Goal: Task Accomplishment & Management: Manage account settings

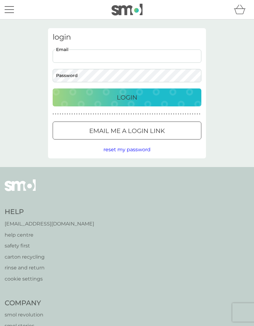
type input "[PERSON_NAME][EMAIL_ADDRESS][DOMAIN_NAME]"
click at [127, 97] on button "Login" at bounding box center [127, 97] width 148 height 18
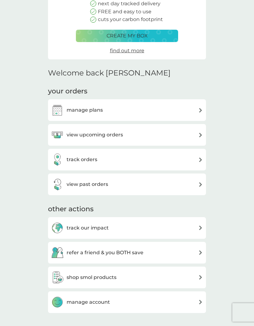
scroll to position [93, 0]
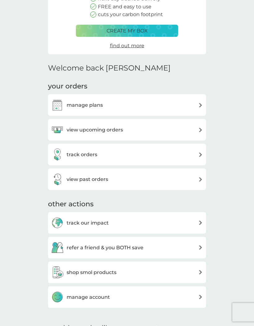
click at [187, 130] on div "view upcoming orders" at bounding box center [126, 130] width 151 height 12
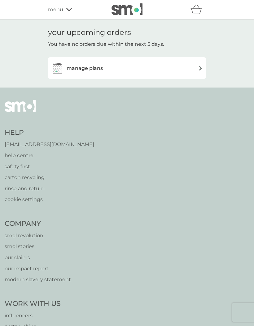
click at [174, 72] on div "manage plans" at bounding box center [126, 68] width 151 height 12
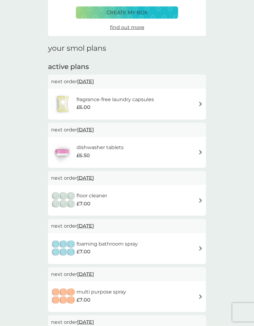
scroll to position [51, 0]
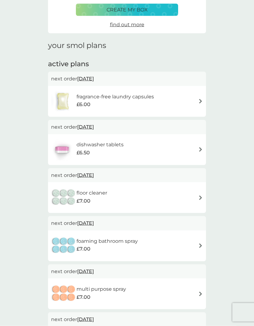
click at [144, 147] on div "dishwasher tablets £6.50" at bounding box center [126, 150] width 151 height 22
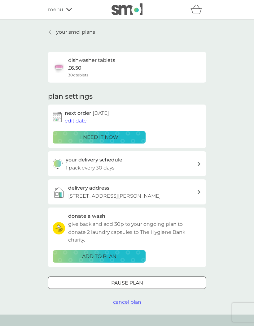
click at [77, 122] on span "edit date" at bounding box center [76, 121] width 22 height 6
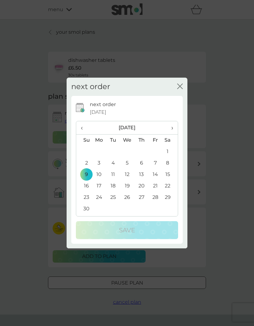
click at [85, 134] on span "‹" at bounding box center [84, 127] width 6 height 13
click at [170, 134] on span "›" at bounding box center [170, 127] width 6 height 13
click at [167, 157] on td "1" at bounding box center [169, 151] width 15 height 11
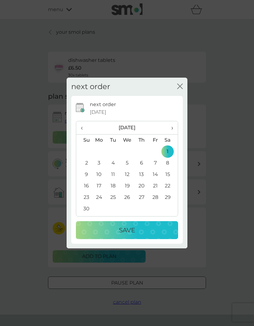
click at [133, 235] on p "Save" at bounding box center [127, 230] width 16 height 10
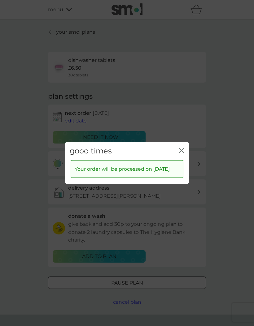
click at [183, 153] on icon "close" at bounding box center [182, 150] width 2 height 5
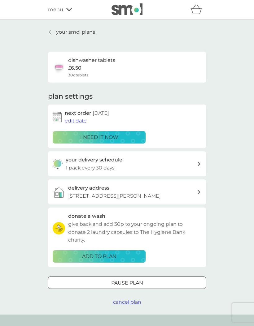
click at [76, 121] on span "edit date" at bounding box center [76, 121] width 22 height 6
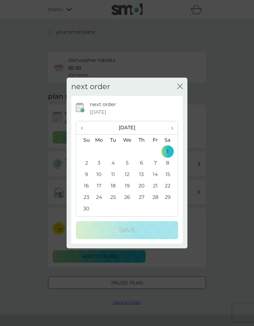
click at [84, 134] on span "‹" at bounding box center [84, 127] width 6 height 13
click at [139, 203] on td "30" at bounding box center [141, 197] width 14 height 11
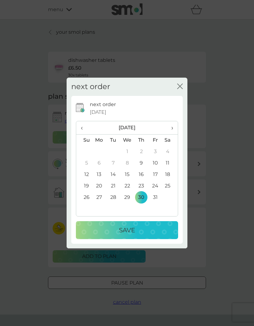
click at [120, 235] on p "Save" at bounding box center [127, 230] width 16 height 10
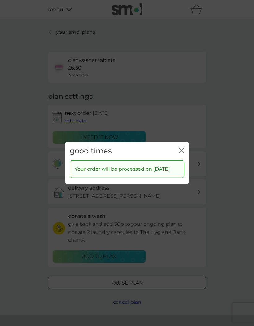
click at [182, 153] on icon "close" at bounding box center [182, 150] width 2 height 5
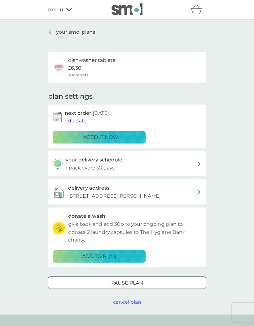
click at [54, 29] on link "your smol plans" at bounding box center [71, 32] width 47 height 8
